Goal: Transaction & Acquisition: Purchase product/service

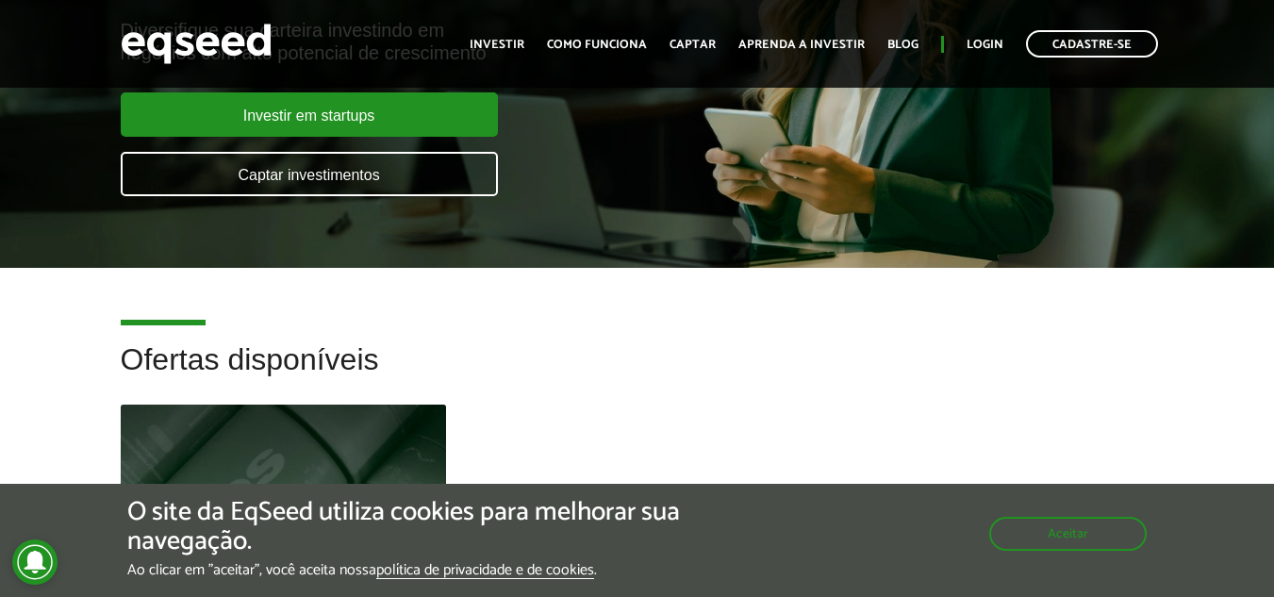
scroll to position [305, 0]
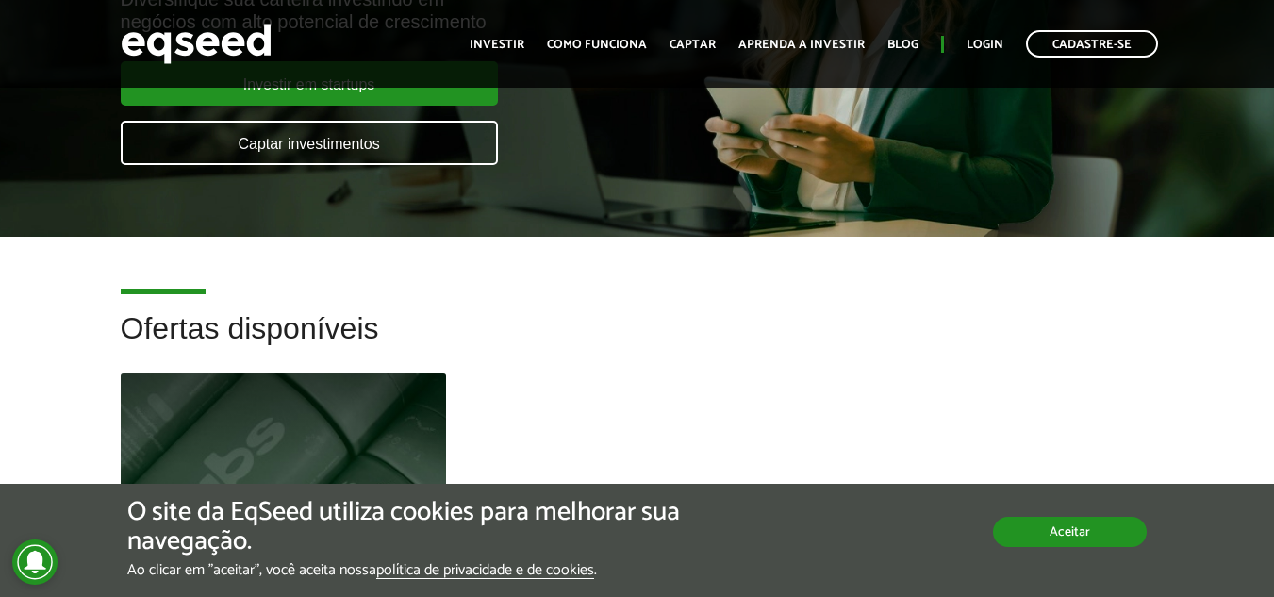
click at [1057, 526] on button "Aceitar" at bounding box center [1070, 532] width 154 height 30
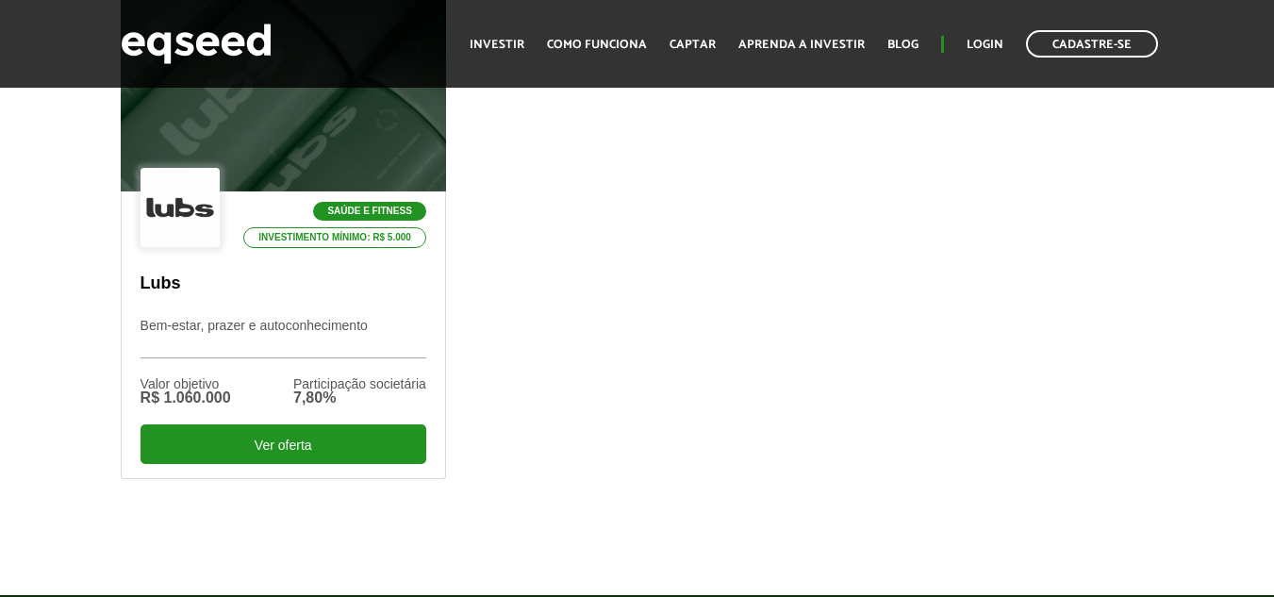
scroll to position [669, 0]
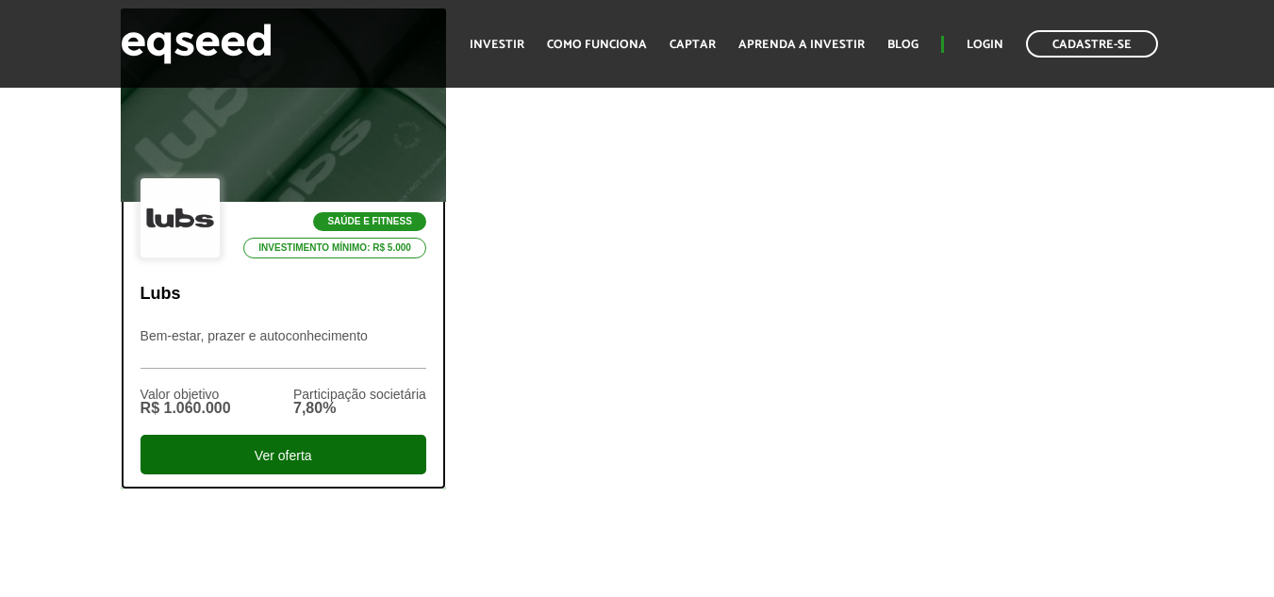
click at [274, 436] on div "Ver oferta" at bounding box center [283, 455] width 286 height 40
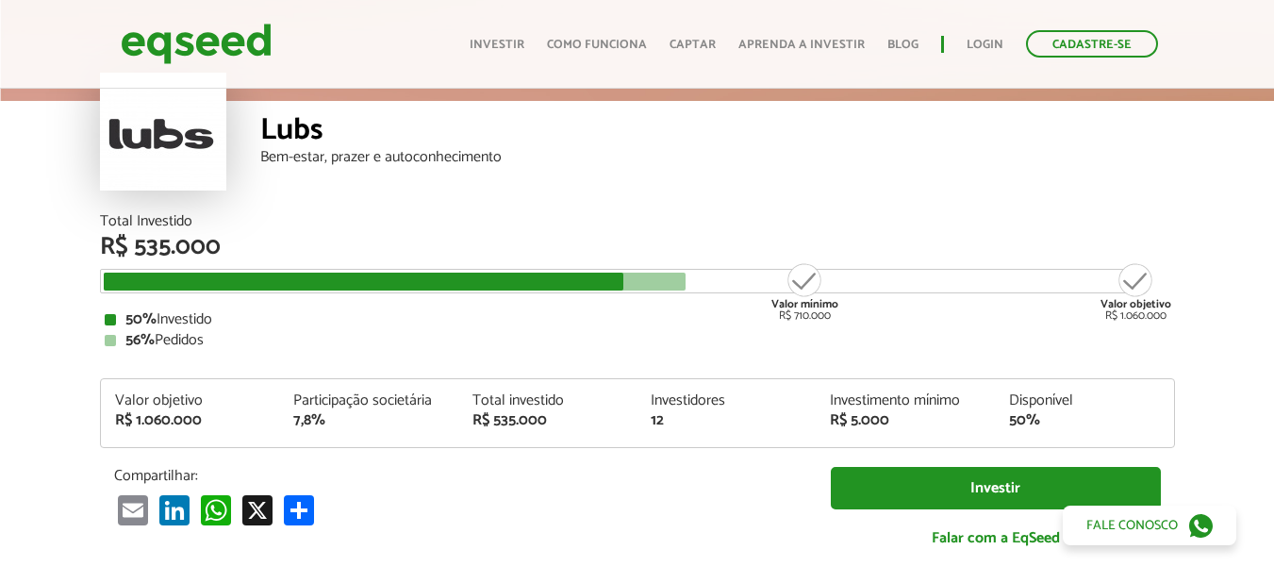
scroll to position [113, 0]
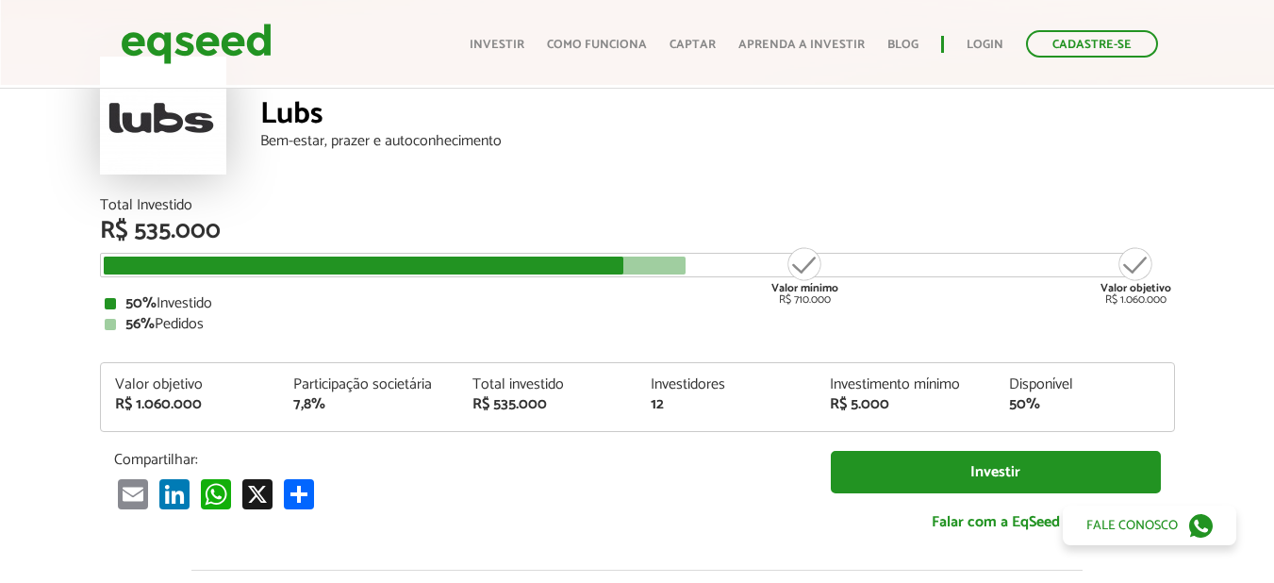
click at [49, 397] on article "Lubs Bem-estar, prazer e autoconhecimento Total Investido R$ 535.000 Valor míni…" at bounding box center [637, 592] width 1274 height 1241
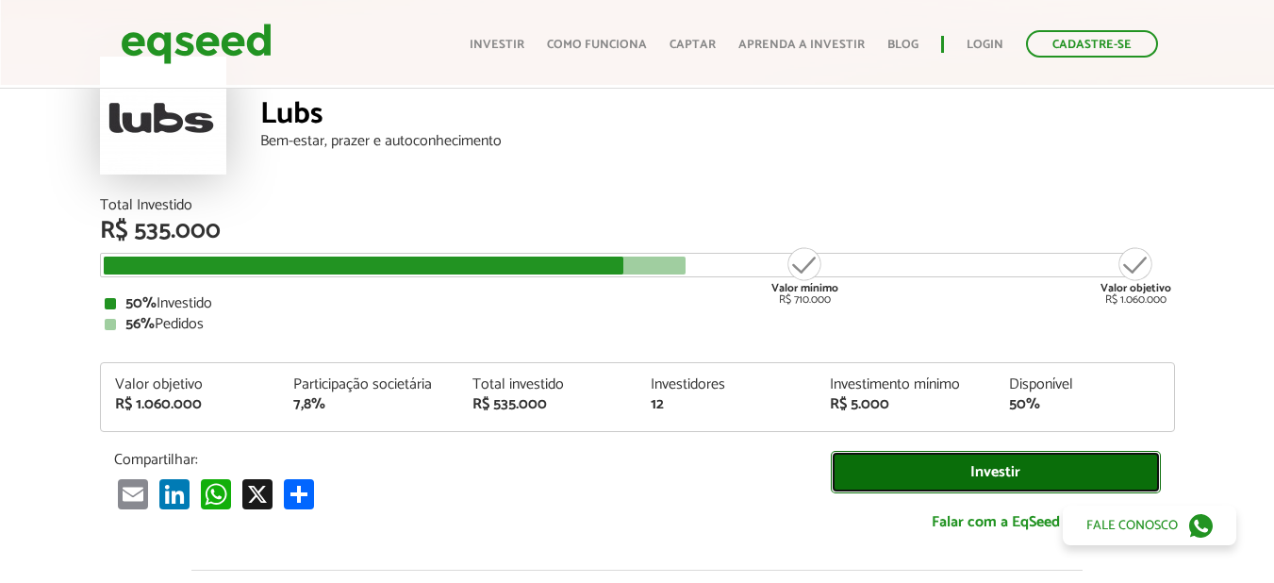
click at [1019, 463] on link "Investir" at bounding box center [996, 472] width 330 height 42
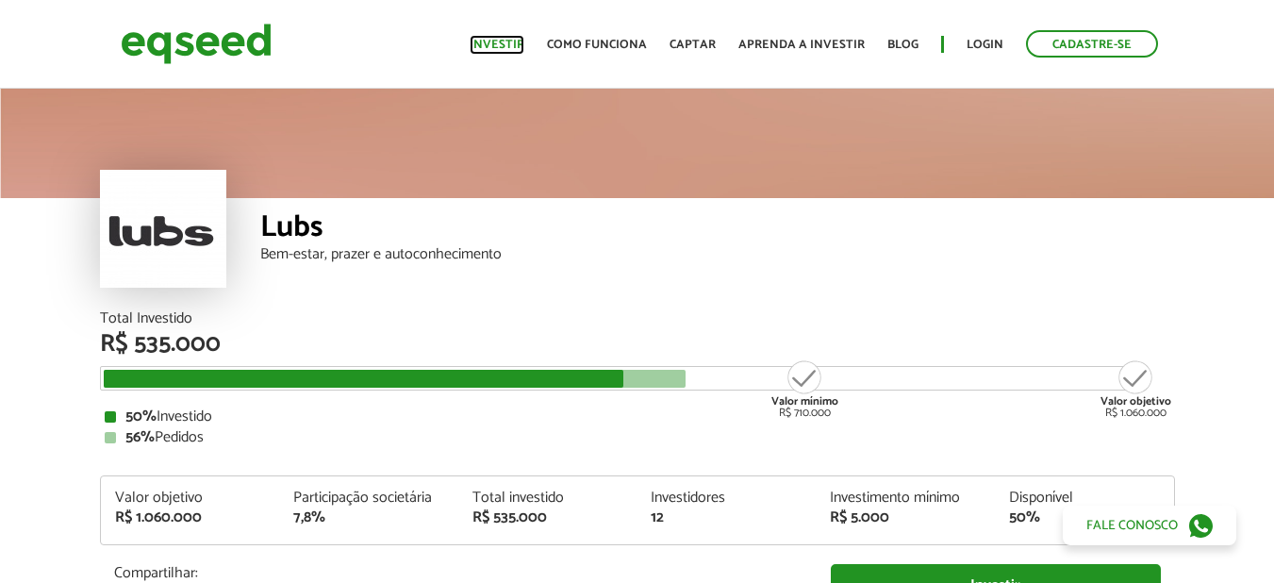
click at [521, 44] on link "Investir" at bounding box center [496, 45] width 55 height 12
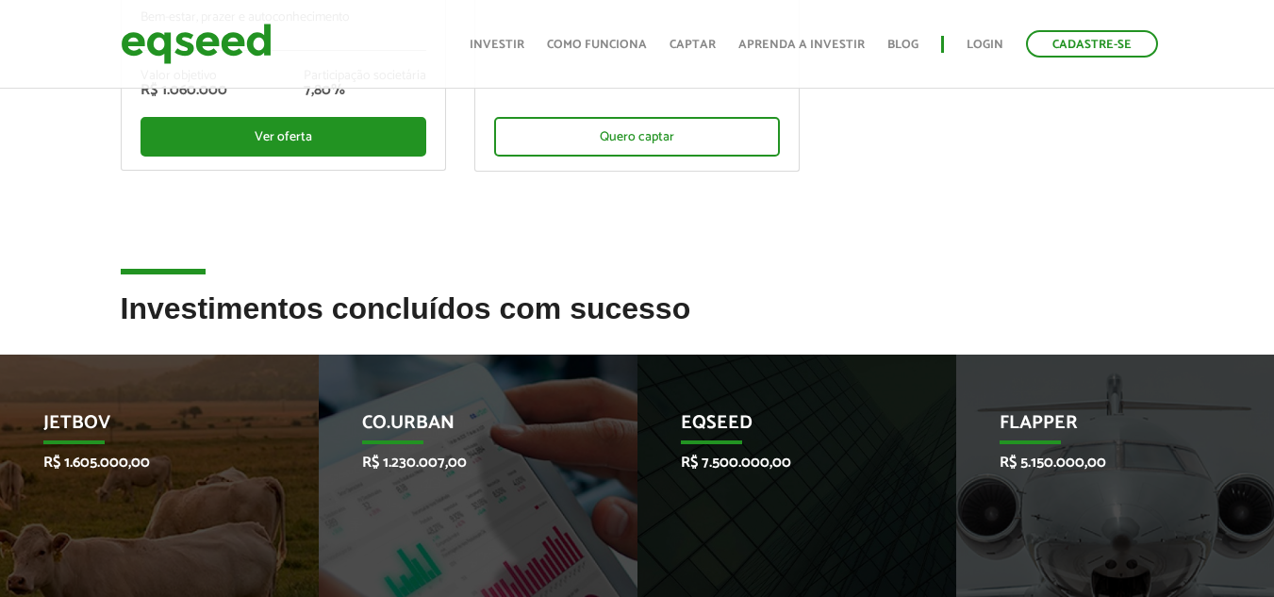
scroll to position [553, 0]
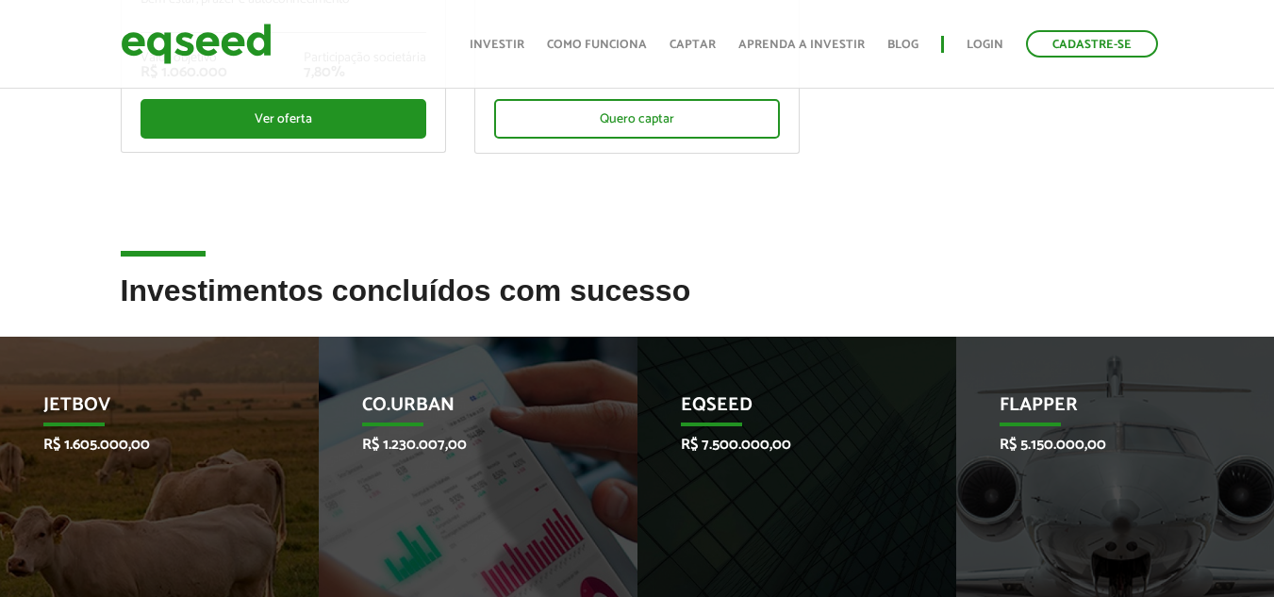
drag, startPoint x: 196, startPoint y: 249, endPoint x: 293, endPoint y: 249, distance: 97.1
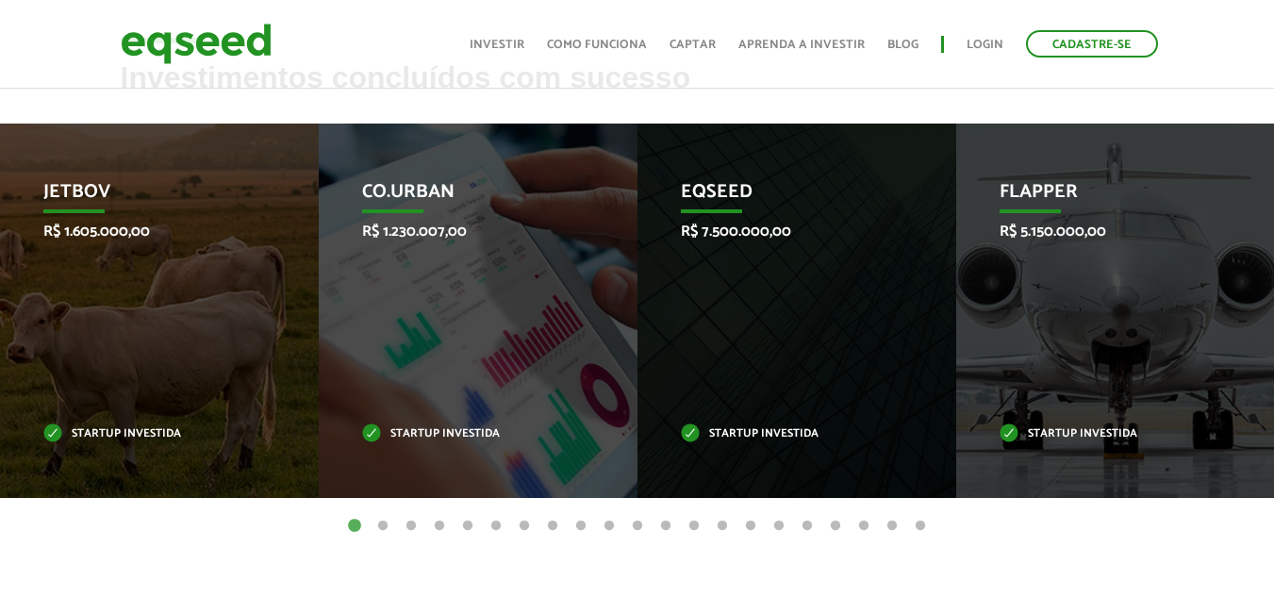
scroll to position [759, 0]
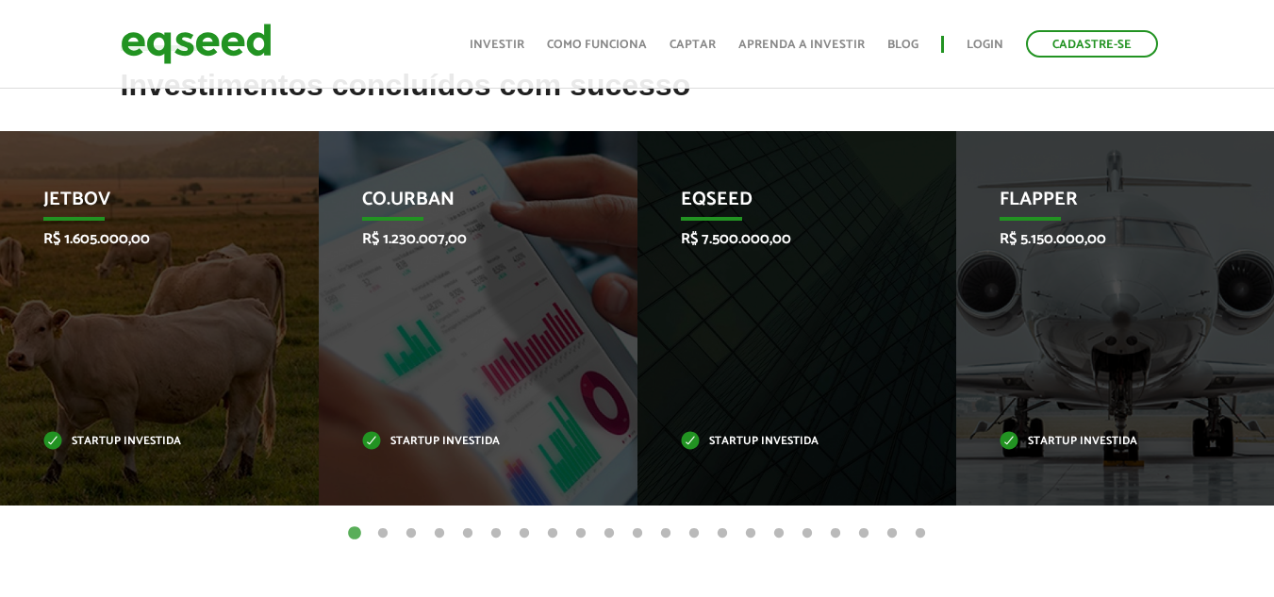
click at [387, 537] on button "2" at bounding box center [382, 533] width 19 height 19
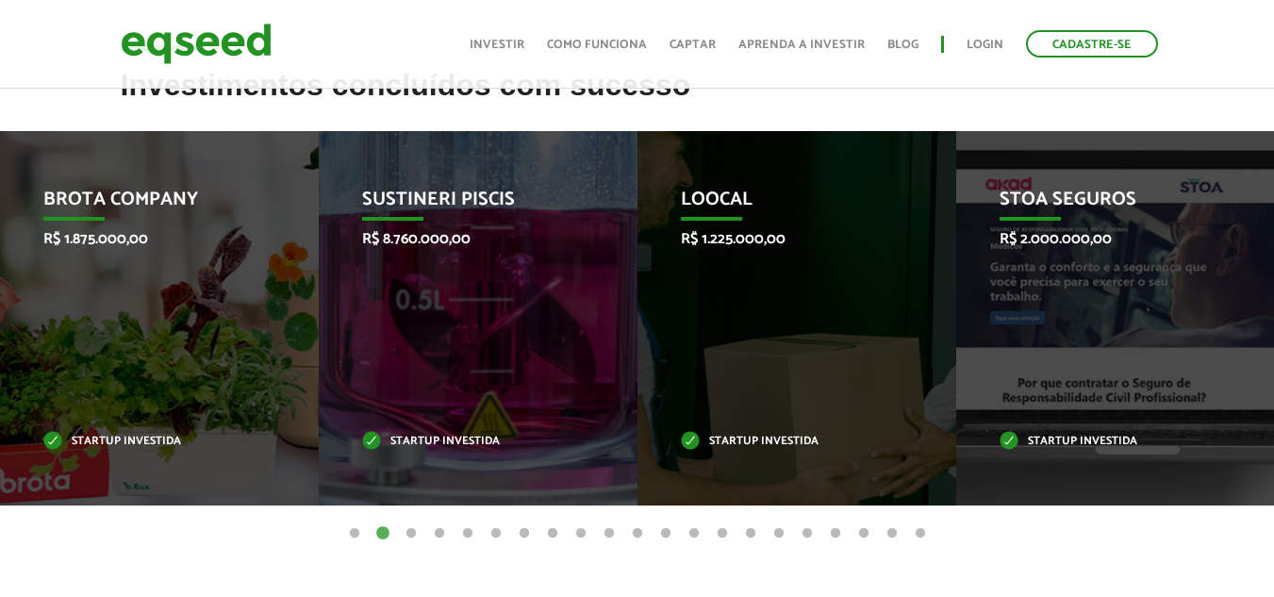
click at [407, 535] on button "3" at bounding box center [411, 533] width 19 height 19
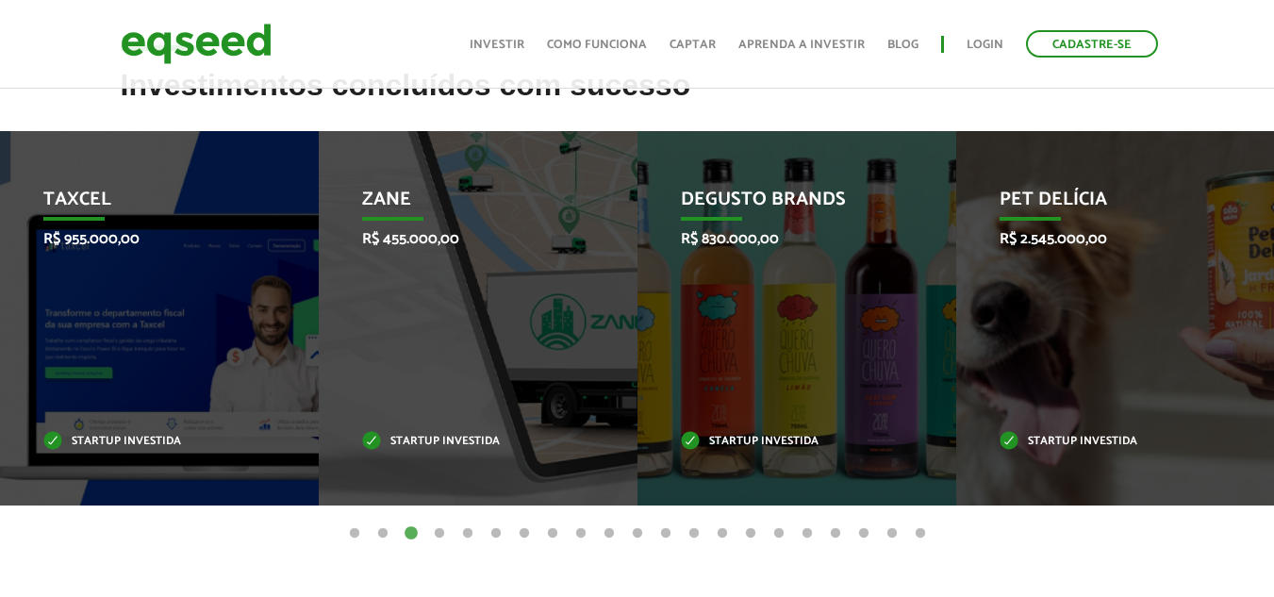
click at [436, 533] on button "4" at bounding box center [439, 533] width 19 height 19
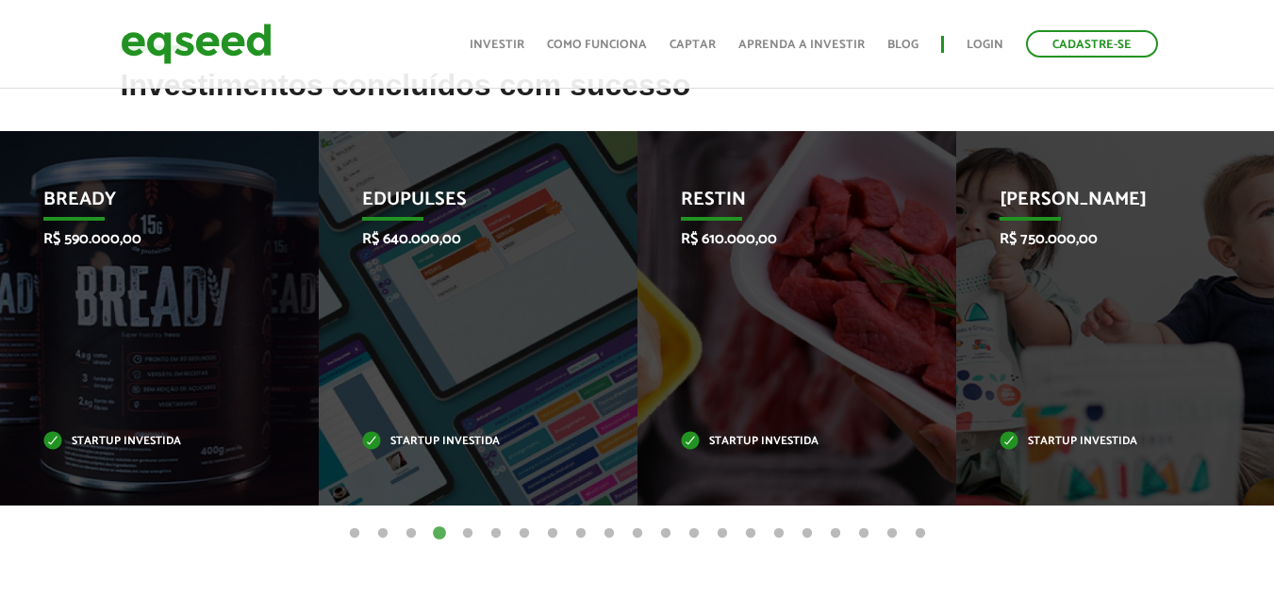
click at [462, 531] on button "5" at bounding box center [467, 533] width 19 height 19
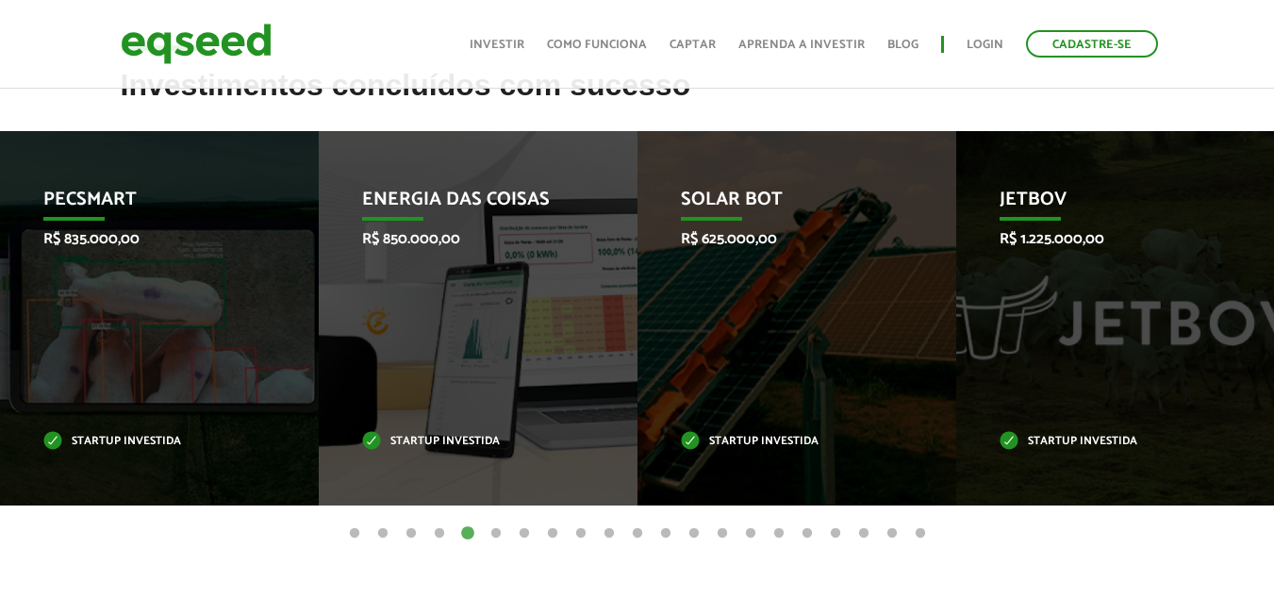
click at [492, 532] on button "6" at bounding box center [495, 533] width 19 height 19
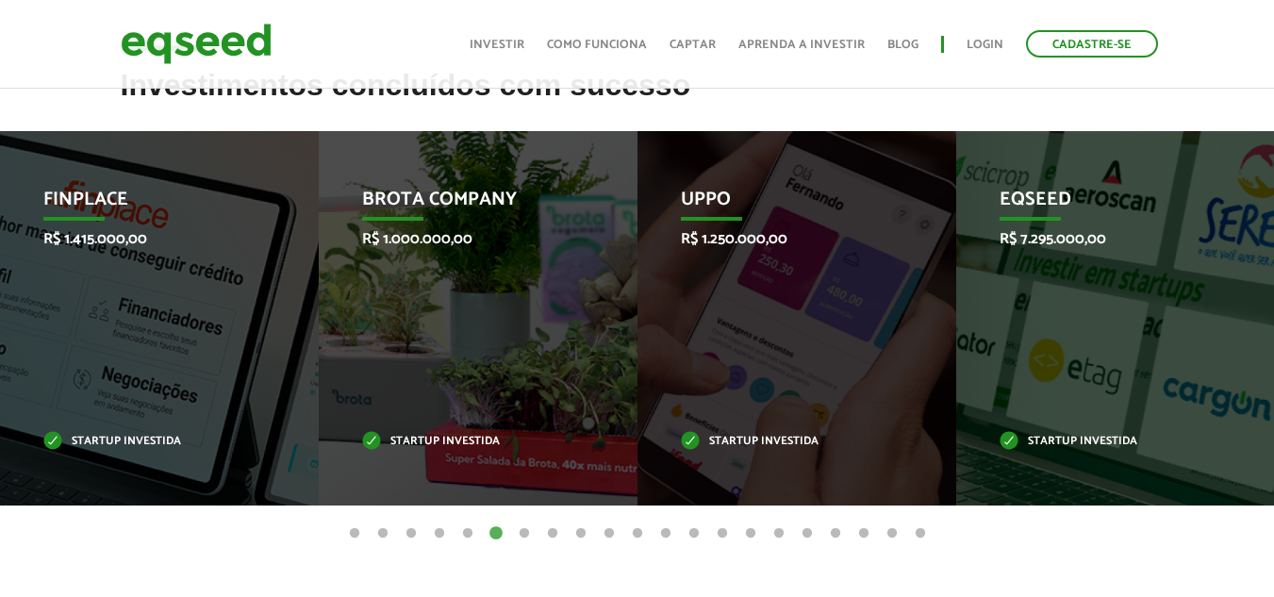
click at [522, 531] on button "7" at bounding box center [524, 533] width 19 height 19
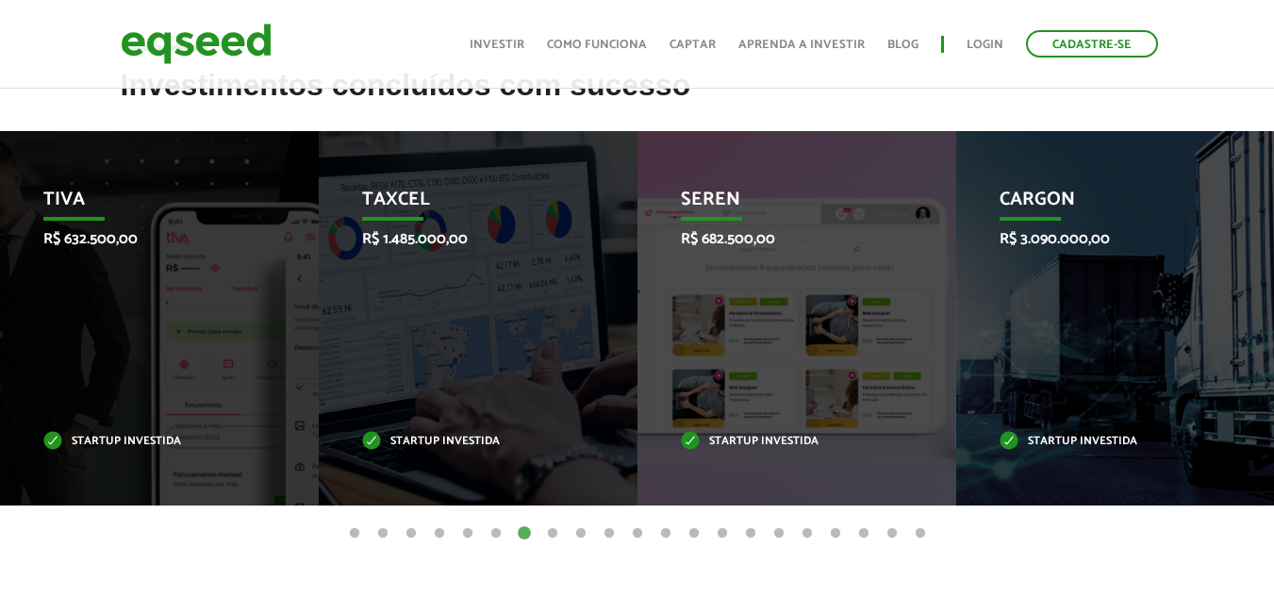
click at [552, 529] on button "8" at bounding box center [552, 533] width 19 height 19
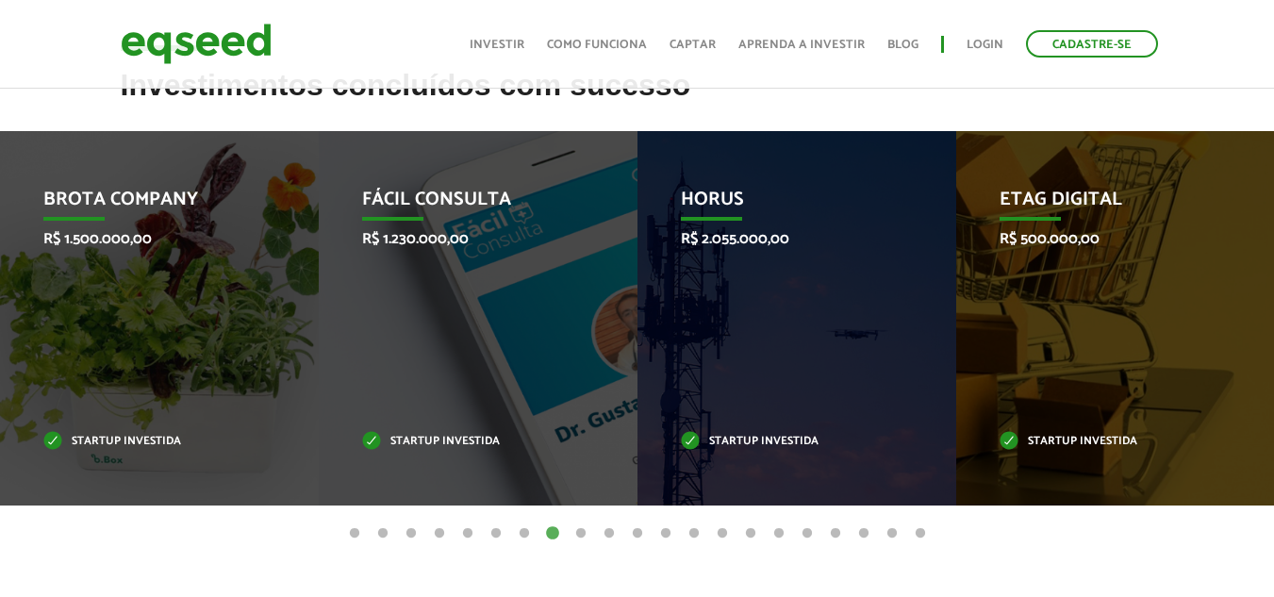
click at [579, 533] on button "9" at bounding box center [580, 533] width 19 height 19
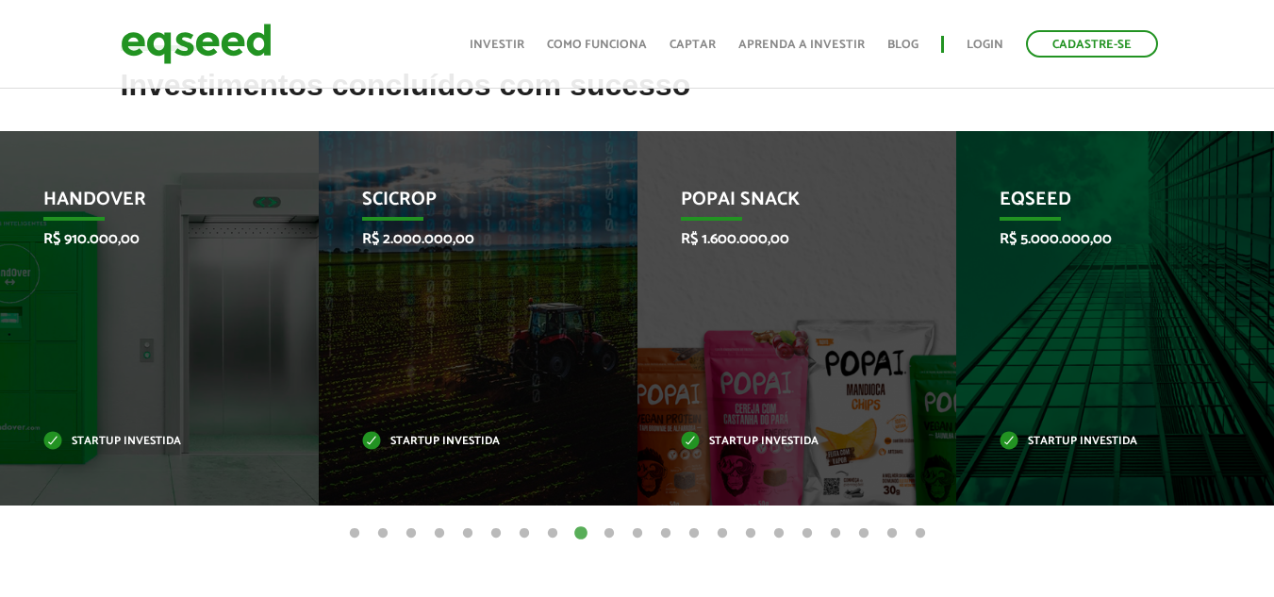
click at [606, 532] on button "10" at bounding box center [609, 533] width 19 height 19
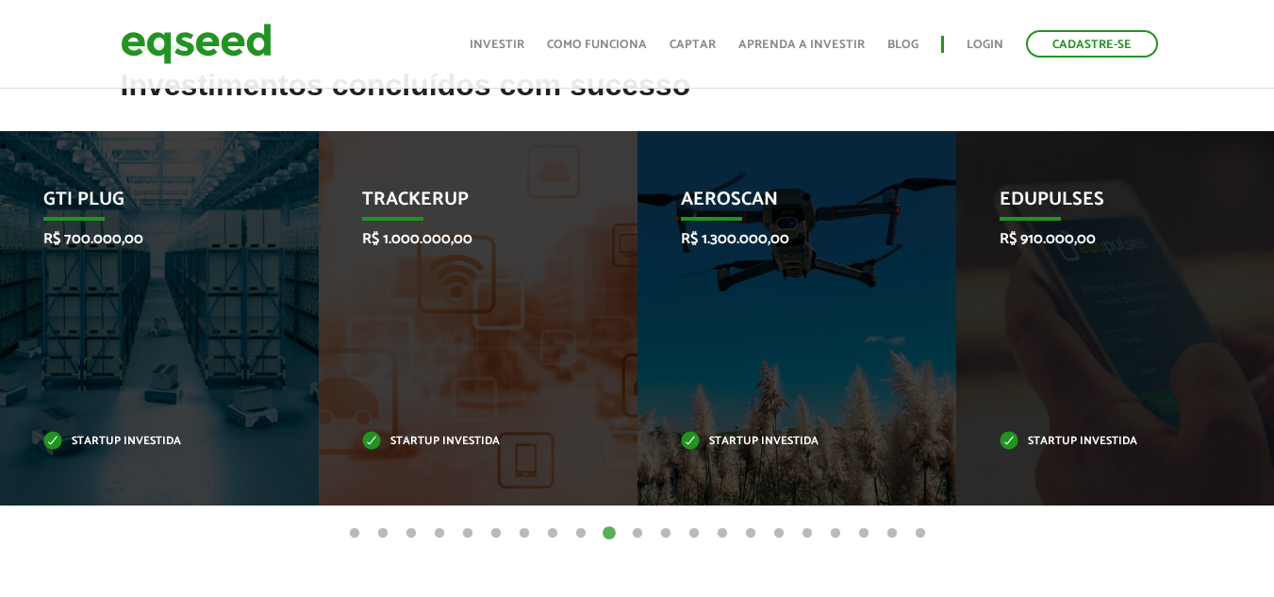
click at [646, 529] on button "11" at bounding box center [637, 533] width 19 height 19
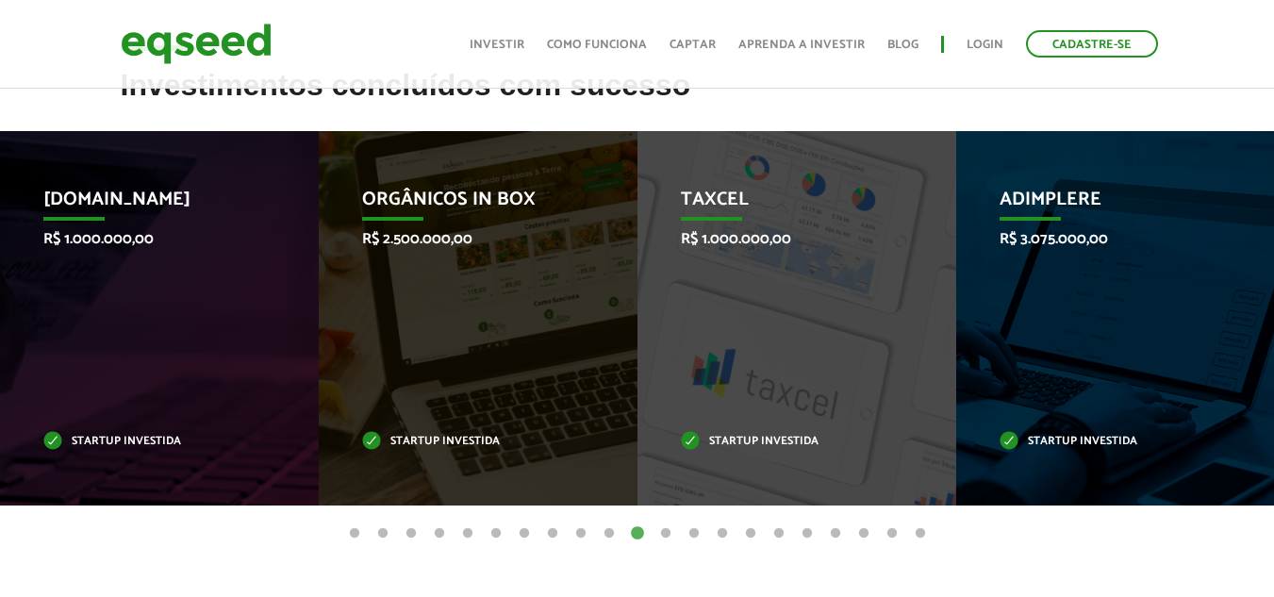
click at [667, 532] on button "12" at bounding box center [665, 533] width 19 height 19
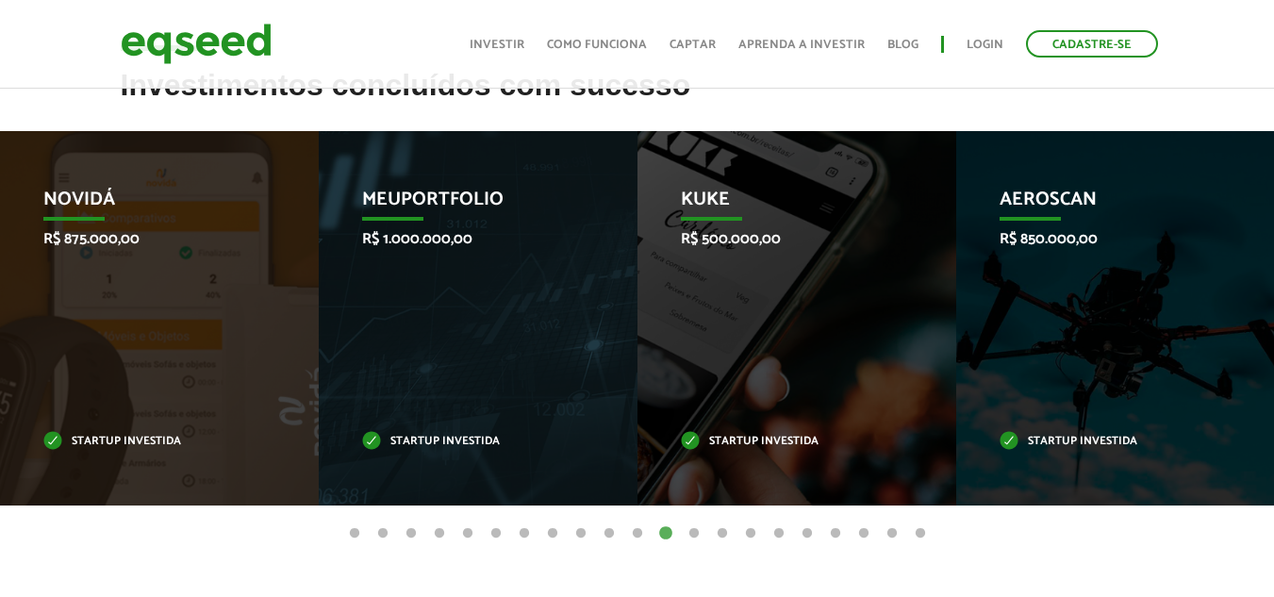
click at [694, 534] on button "13" at bounding box center [693, 533] width 19 height 19
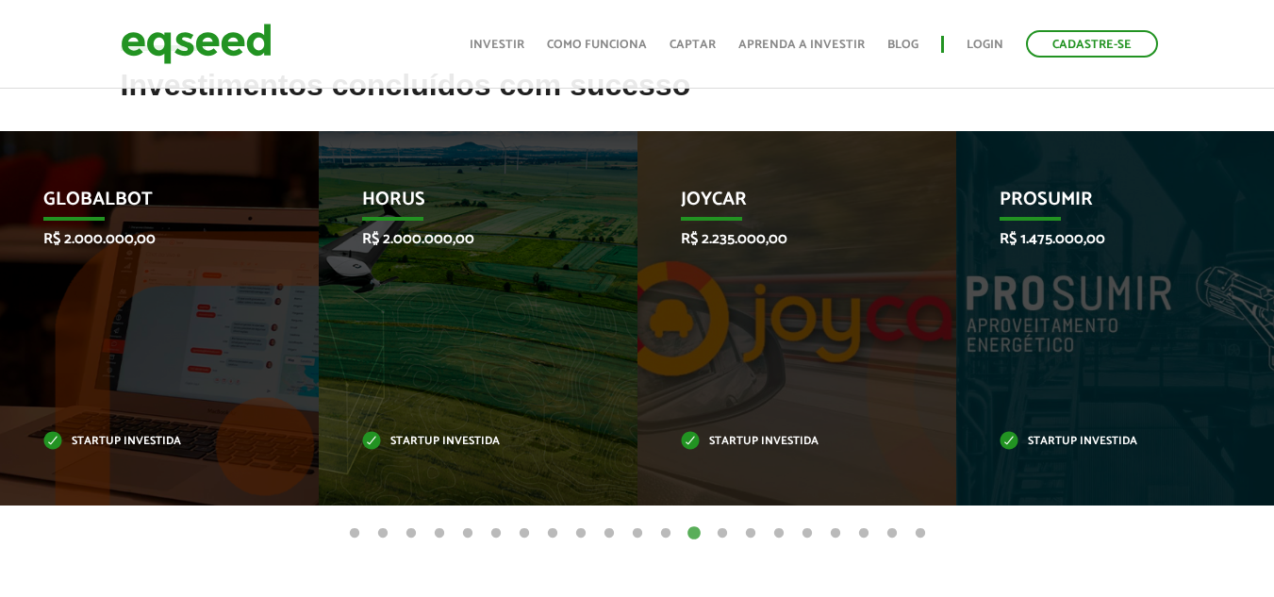
click at [725, 531] on button "14" at bounding box center [722, 533] width 19 height 19
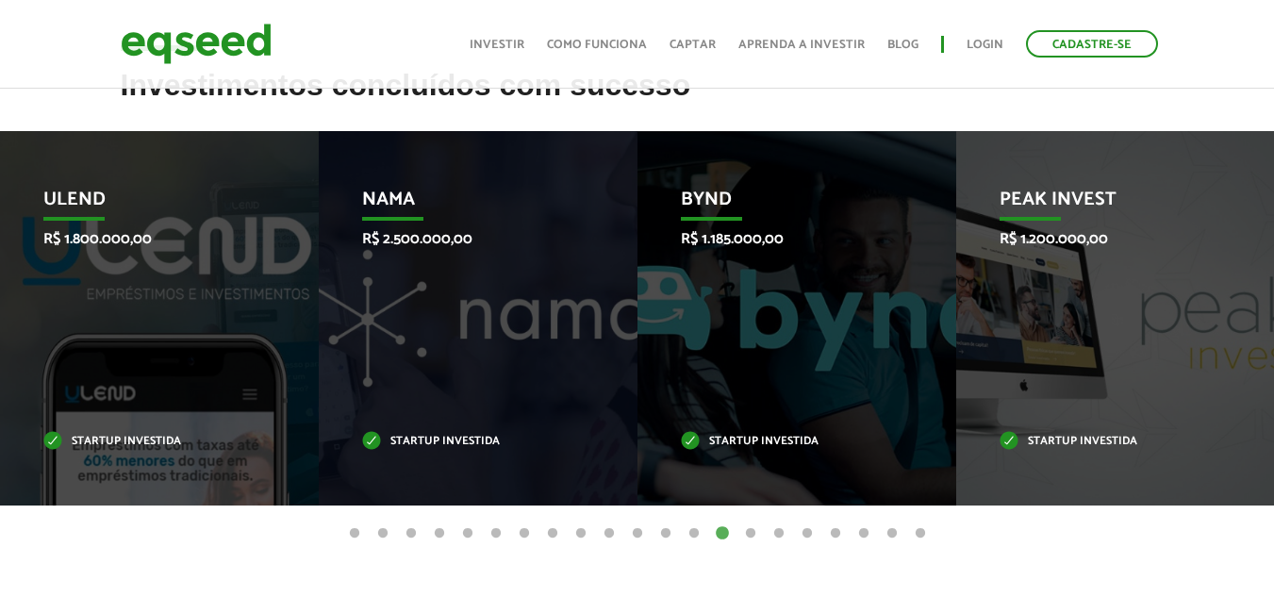
click at [751, 533] on button "15" at bounding box center [750, 533] width 19 height 19
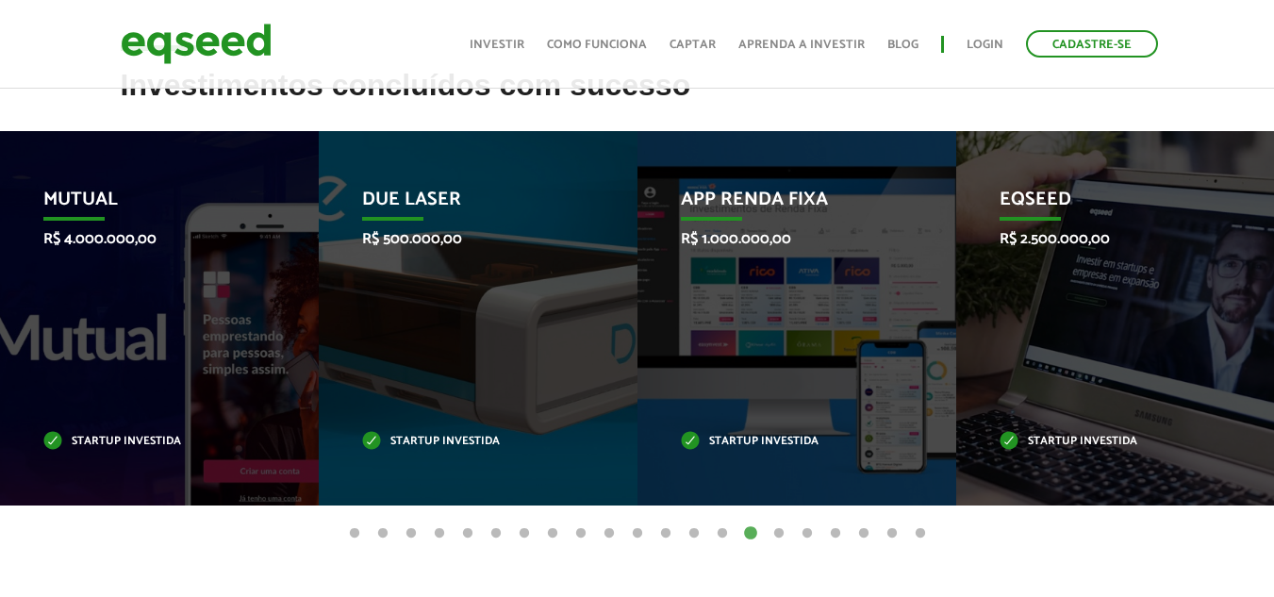
click at [776, 533] on button "16" at bounding box center [778, 533] width 19 height 19
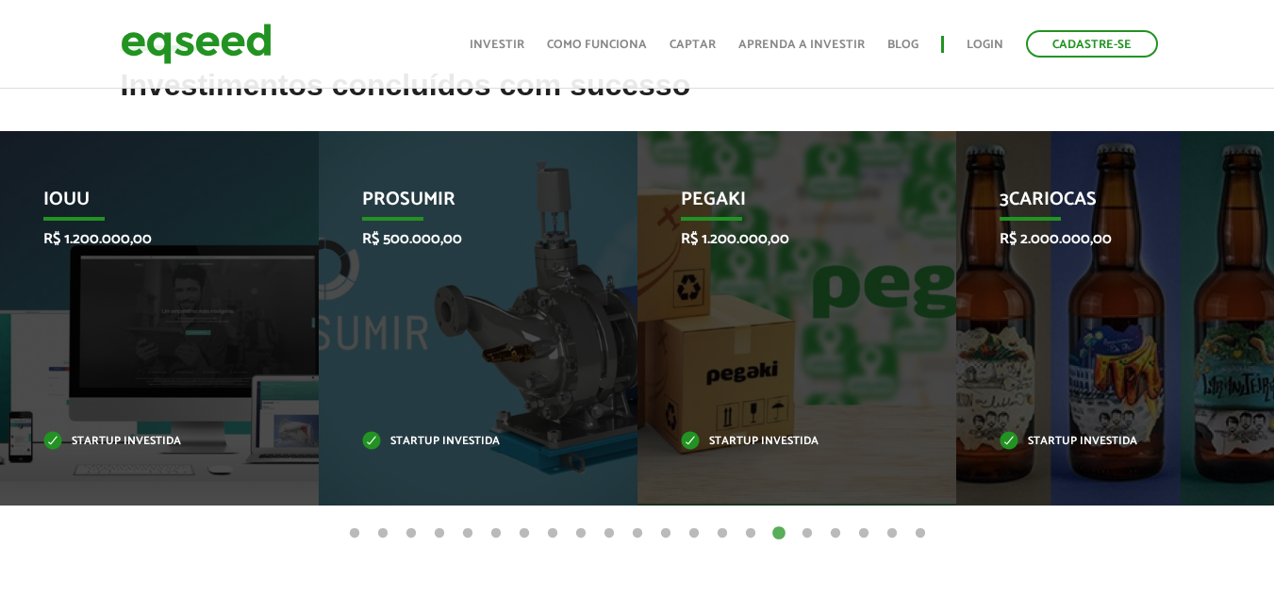
click at [811, 532] on button "17" at bounding box center [807, 533] width 19 height 19
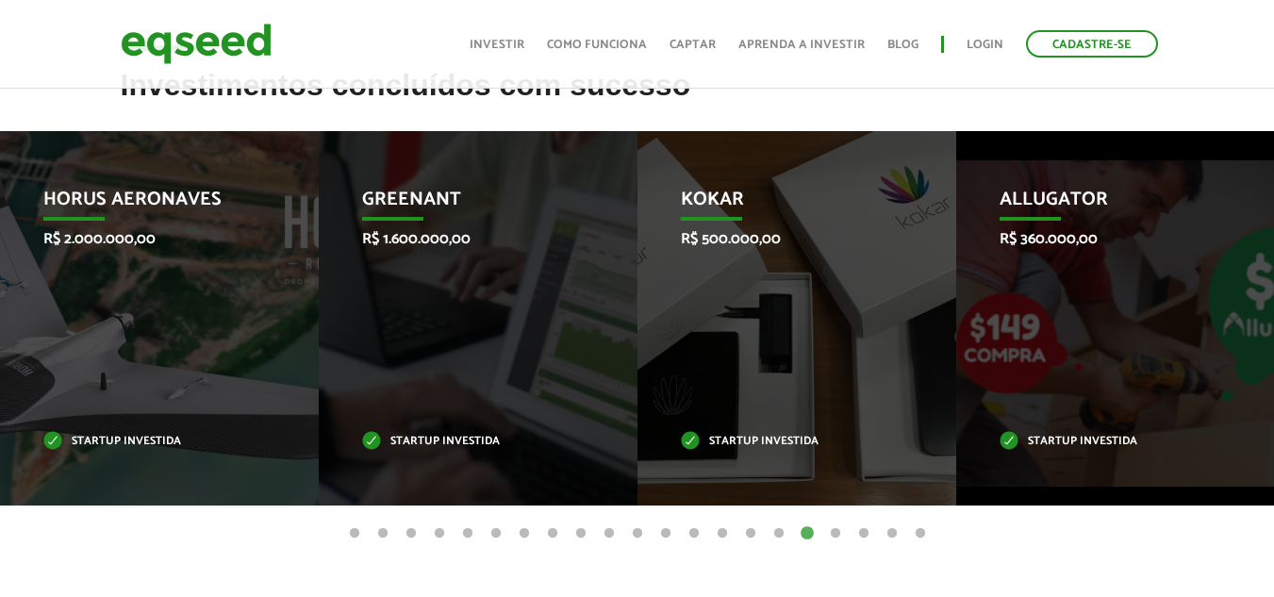
click at [835, 533] on button "18" at bounding box center [835, 533] width 19 height 19
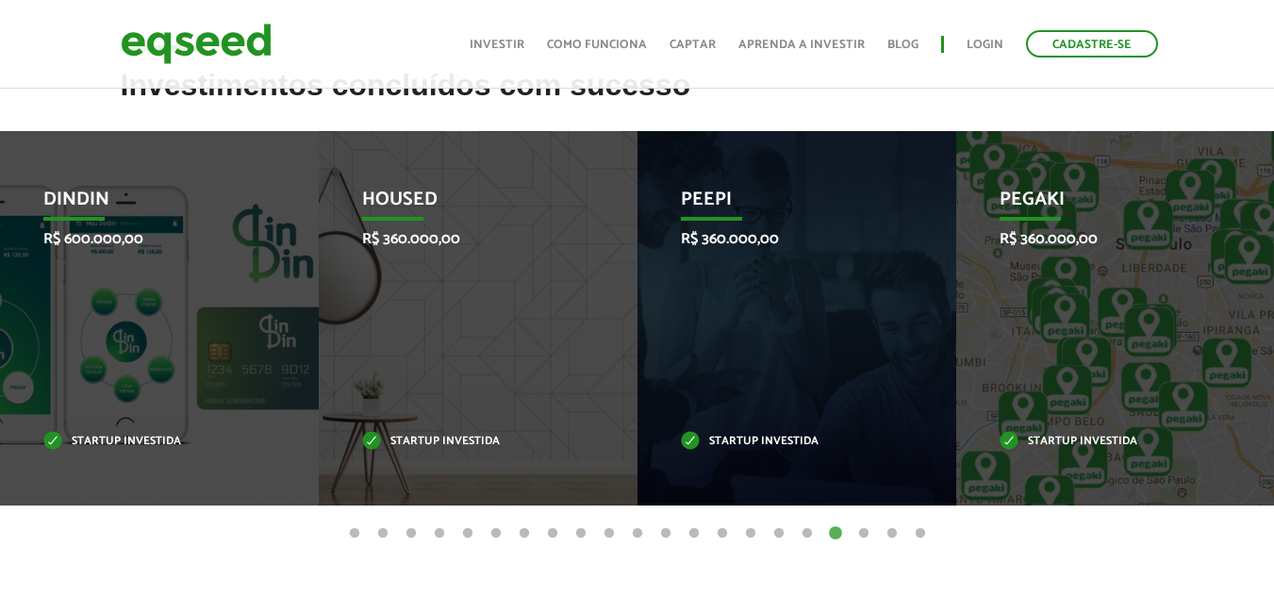
click at [859, 533] on button "19" at bounding box center [863, 533] width 19 height 19
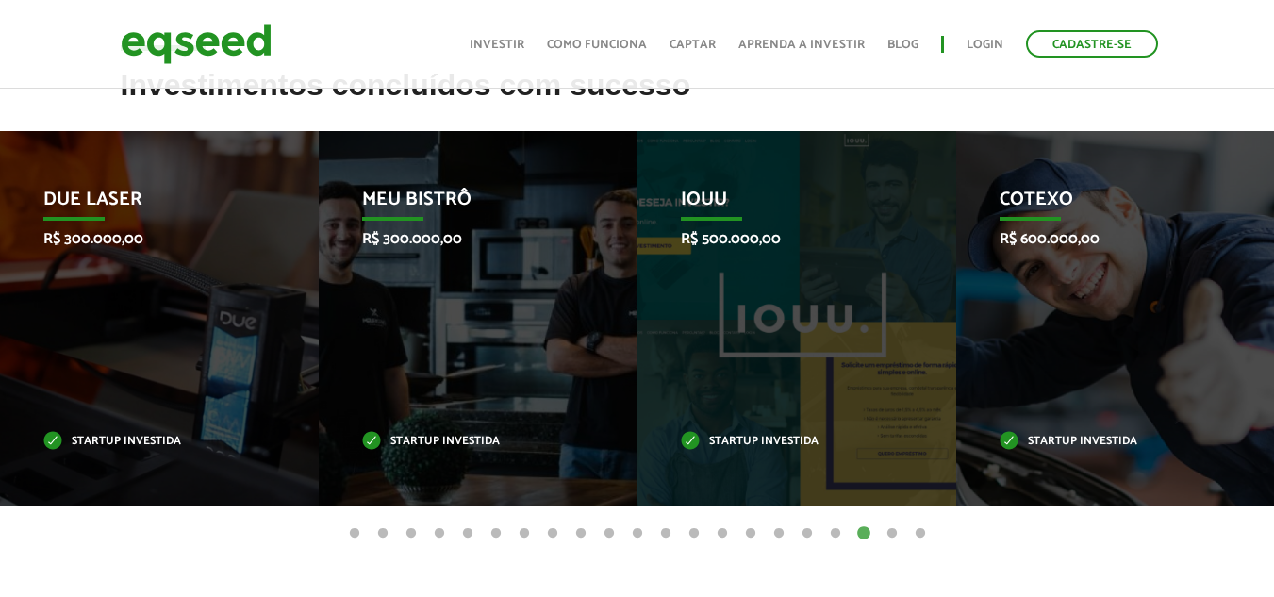
click at [893, 535] on button "20" at bounding box center [891, 533] width 19 height 19
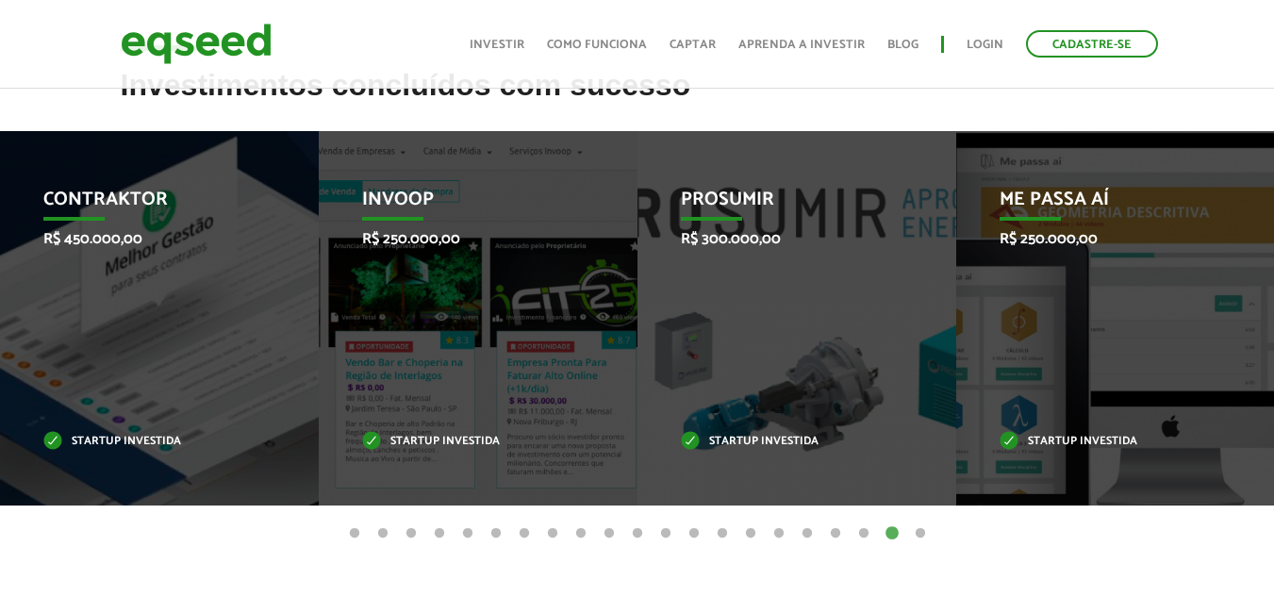
click at [925, 535] on button "21" at bounding box center [920, 533] width 19 height 19
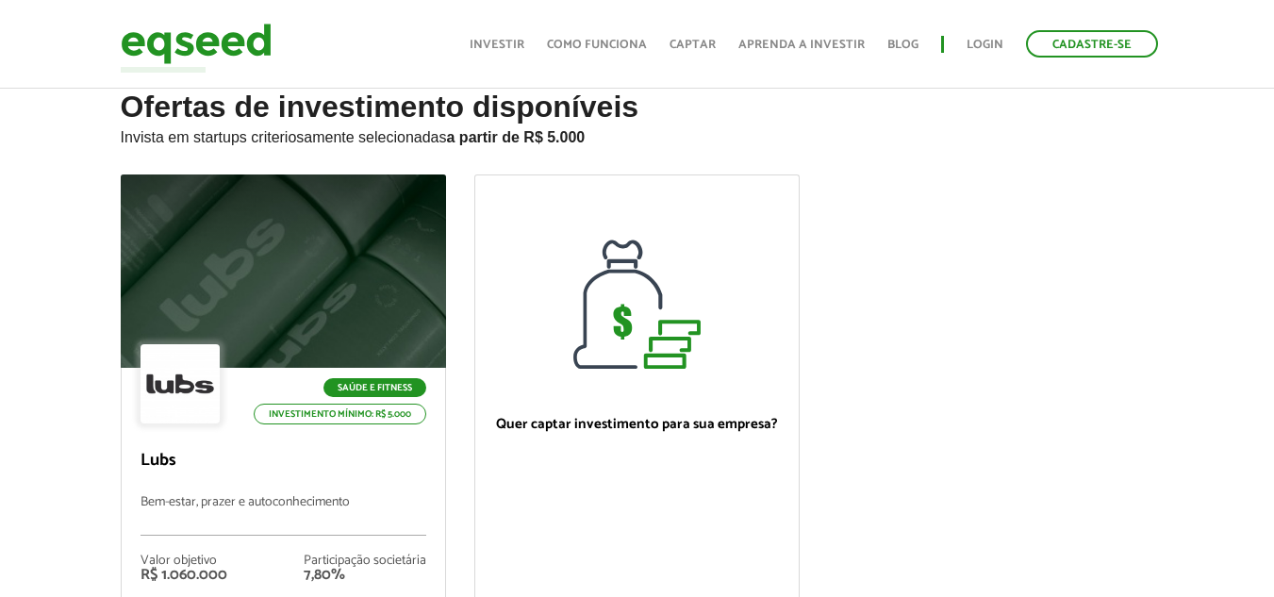
scroll to position [18, 0]
